Goal: Task Accomplishment & Management: Complete application form

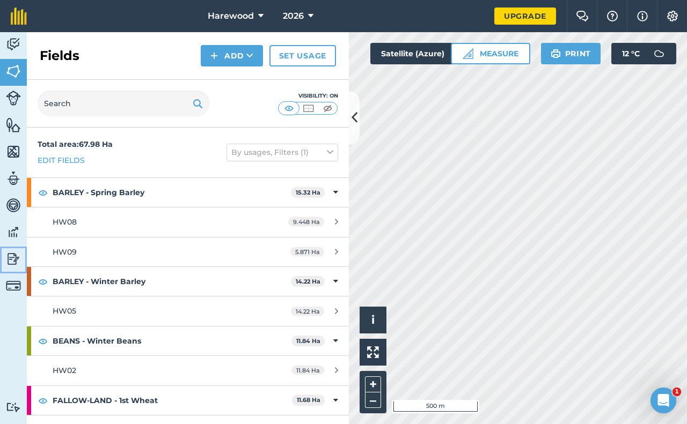
click at [14, 258] on img at bounding box center [13, 259] width 15 height 16
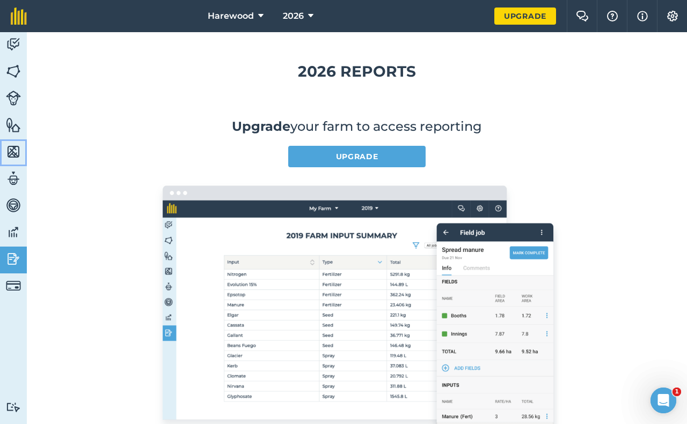
click at [10, 153] on img at bounding box center [13, 152] width 15 height 16
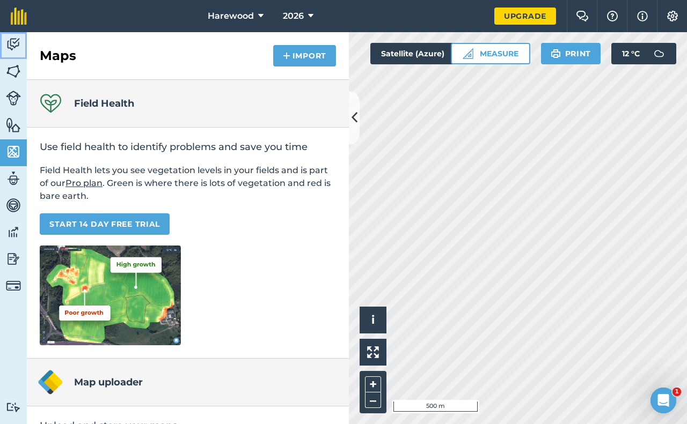
click at [15, 45] on img at bounding box center [13, 44] width 15 height 16
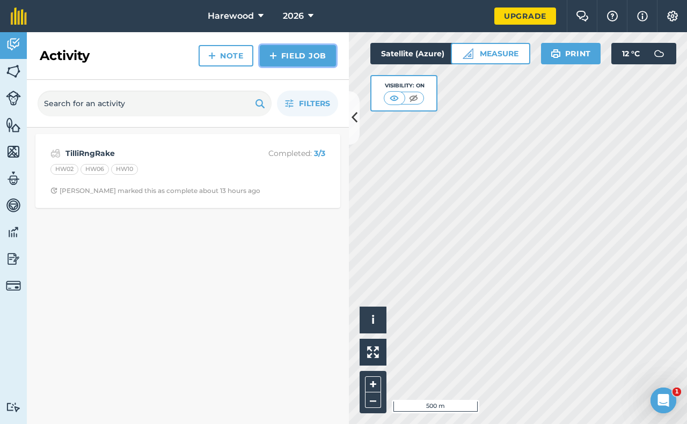
click at [284, 55] on link "Field Job" at bounding box center [298, 55] width 76 height 21
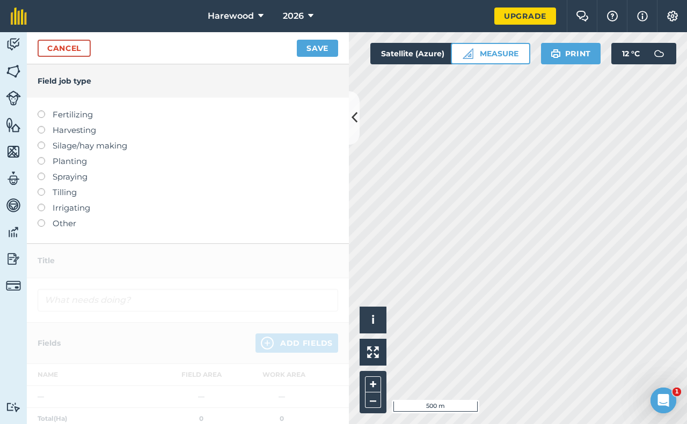
click at [43, 188] on label at bounding box center [45, 188] width 15 height 0
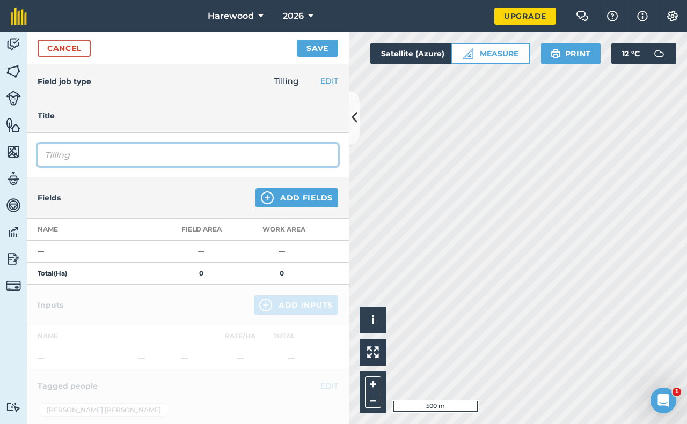
drag, startPoint x: 87, startPoint y: 156, endPoint x: 60, endPoint y: 163, distance: 28.1
click at [60, 163] on input "Tilling" at bounding box center [188, 155] width 300 height 23
drag, startPoint x: 75, startPoint y: 158, endPoint x: 35, endPoint y: 162, distance: 39.3
click at [37, 161] on div "Tilling" at bounding box center [188, 155] width 322 height 45
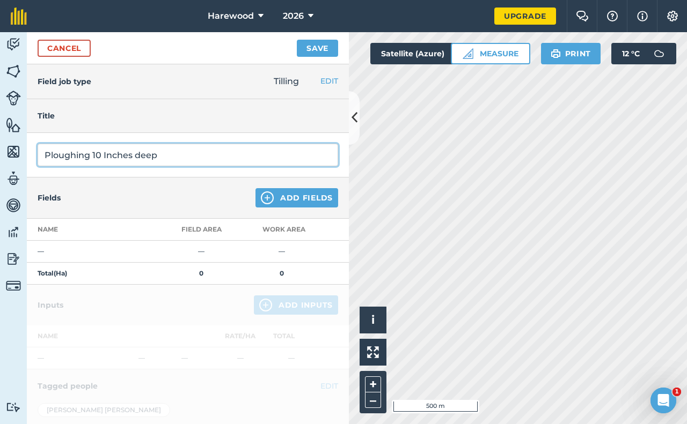
type input "Ploughing 10 Inches deep"
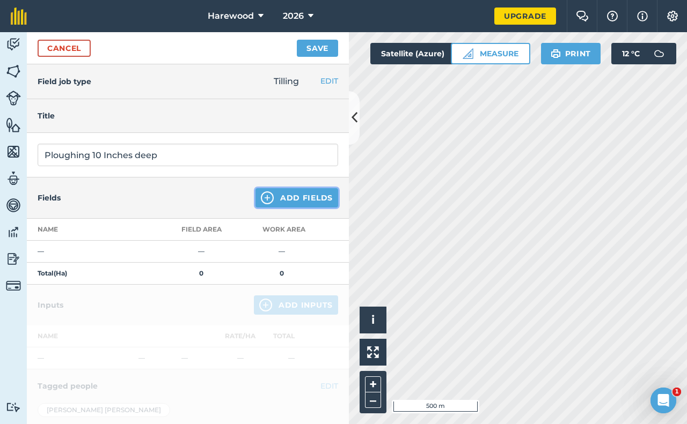
click at [278, 196] on button "Add Fields" at bounding box center [296, 197] width 83 height 19
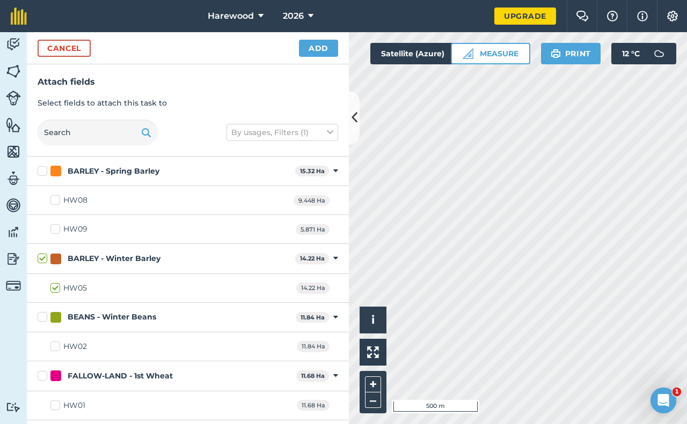
checkbox input "true"
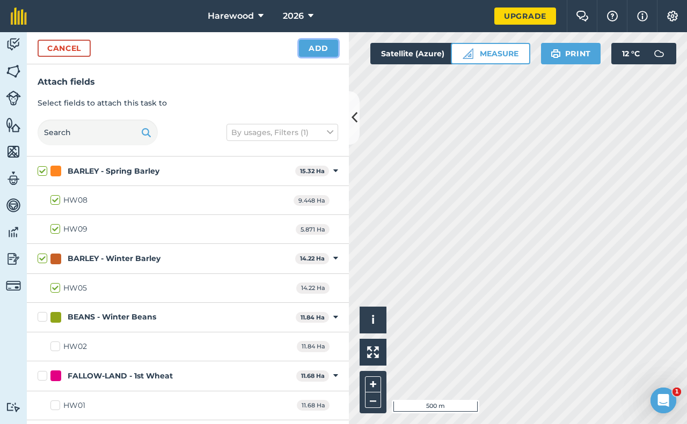
click at [308, 47] on button "Add" at bounding box center [318, 48] width 39 height 17
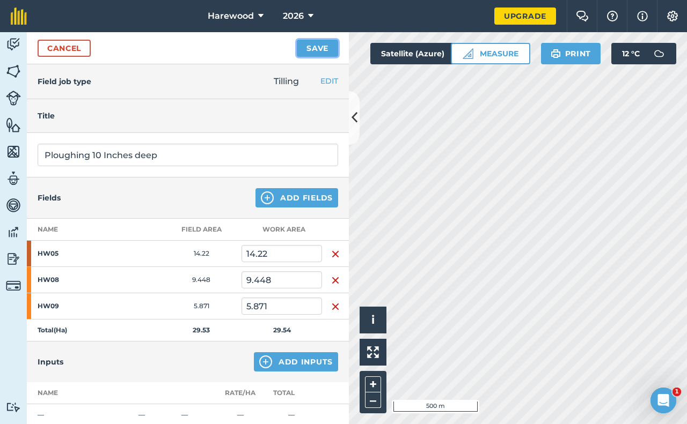
click at [312, 47] on button "Save" at bounding box center [317, 48] width 41 height 17
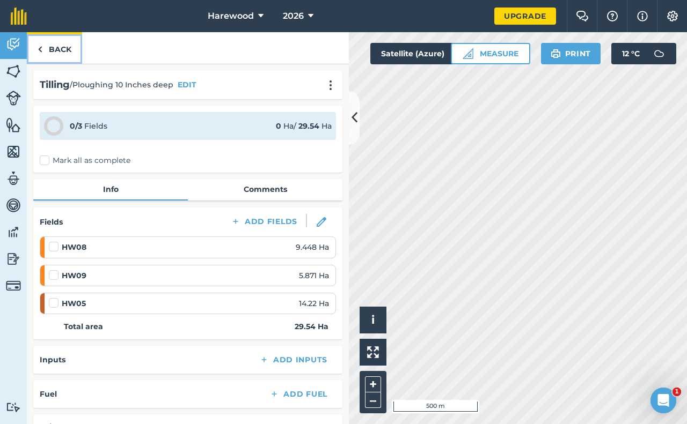
click at [56, 53] on link "Back" at bounding box center [54, 48] width 55 height 32
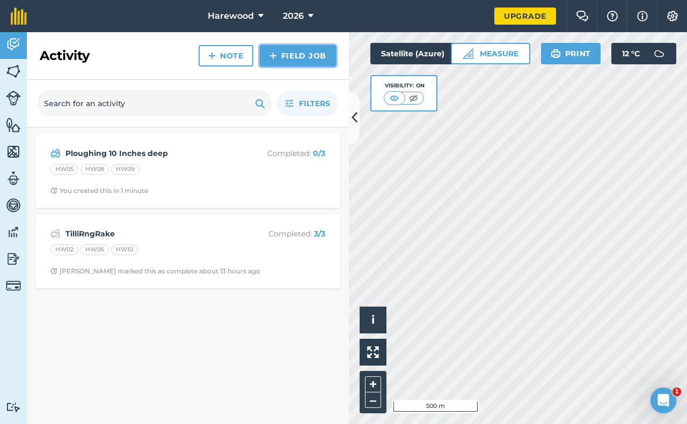
click at [296, 56] on link "Field Job" at bounding box center [298, 55] width 76 height 21
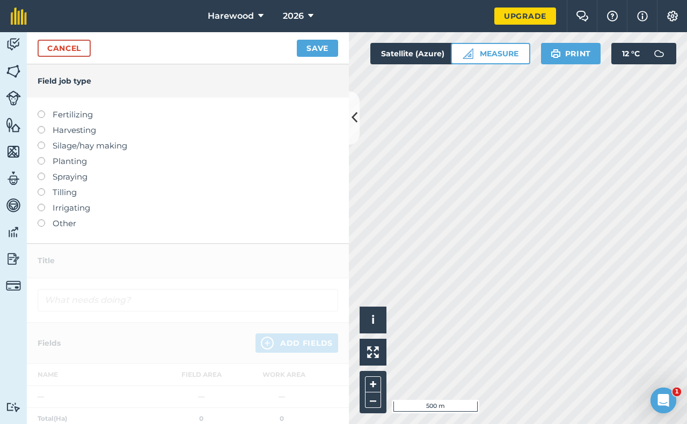
click at [40, 188] on label at bounding box center [45, 188] width 15 height 0
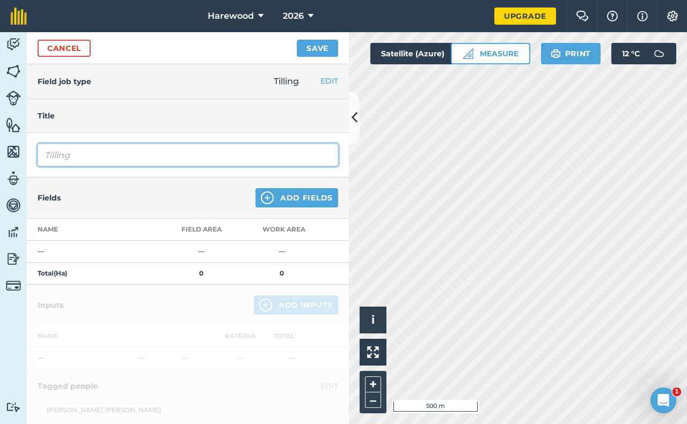
drag, startPoint x: 72, startPoint y: 153, endPoint x: 34, endPoint y: 154, distance: 38.1
click at [34, 154] on div "Tilling" at bounding box center [188, 155] width 322 height 45
type input "Light Discing"
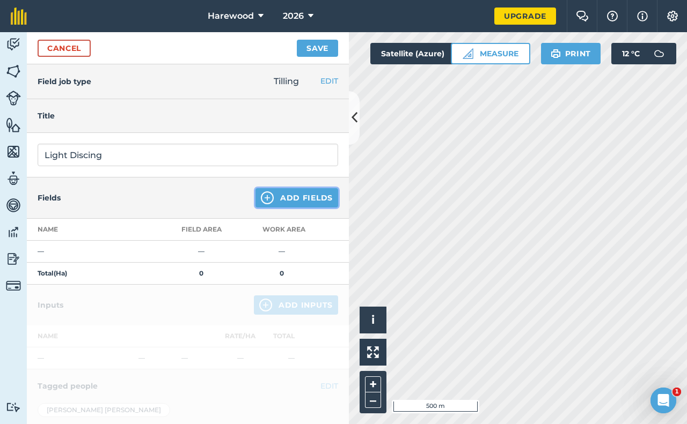
click at [261, 197] on img at bounding box center [267, 198] width 13 height 13
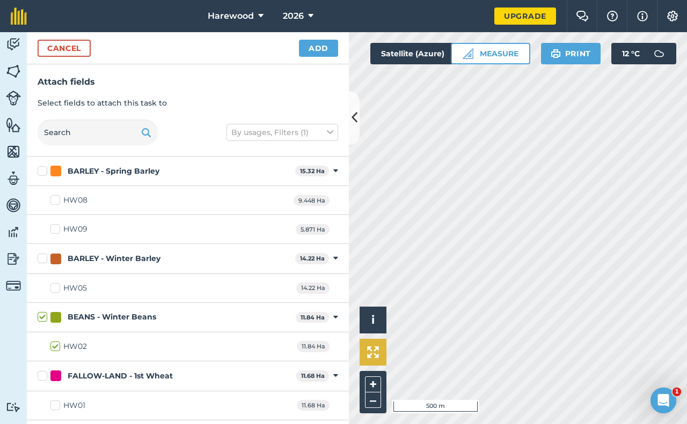
checkbox input "true"
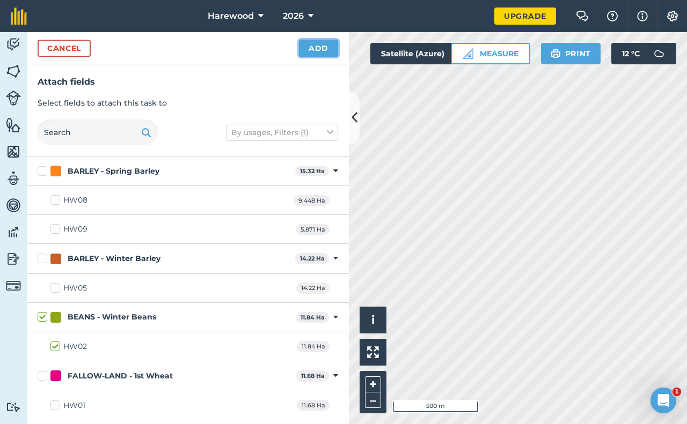
click at [310, 48] on button "Add" at bounding box center [318, 48] width 39 height 17
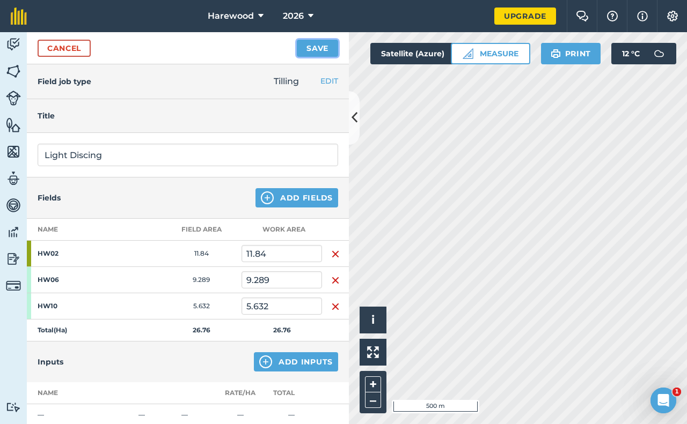
click at [321, 48] on button "Save" at bounding box center [317, 48] width 41 height 17
